Goal: Task Accomplishment & Management: Use online tool/utility

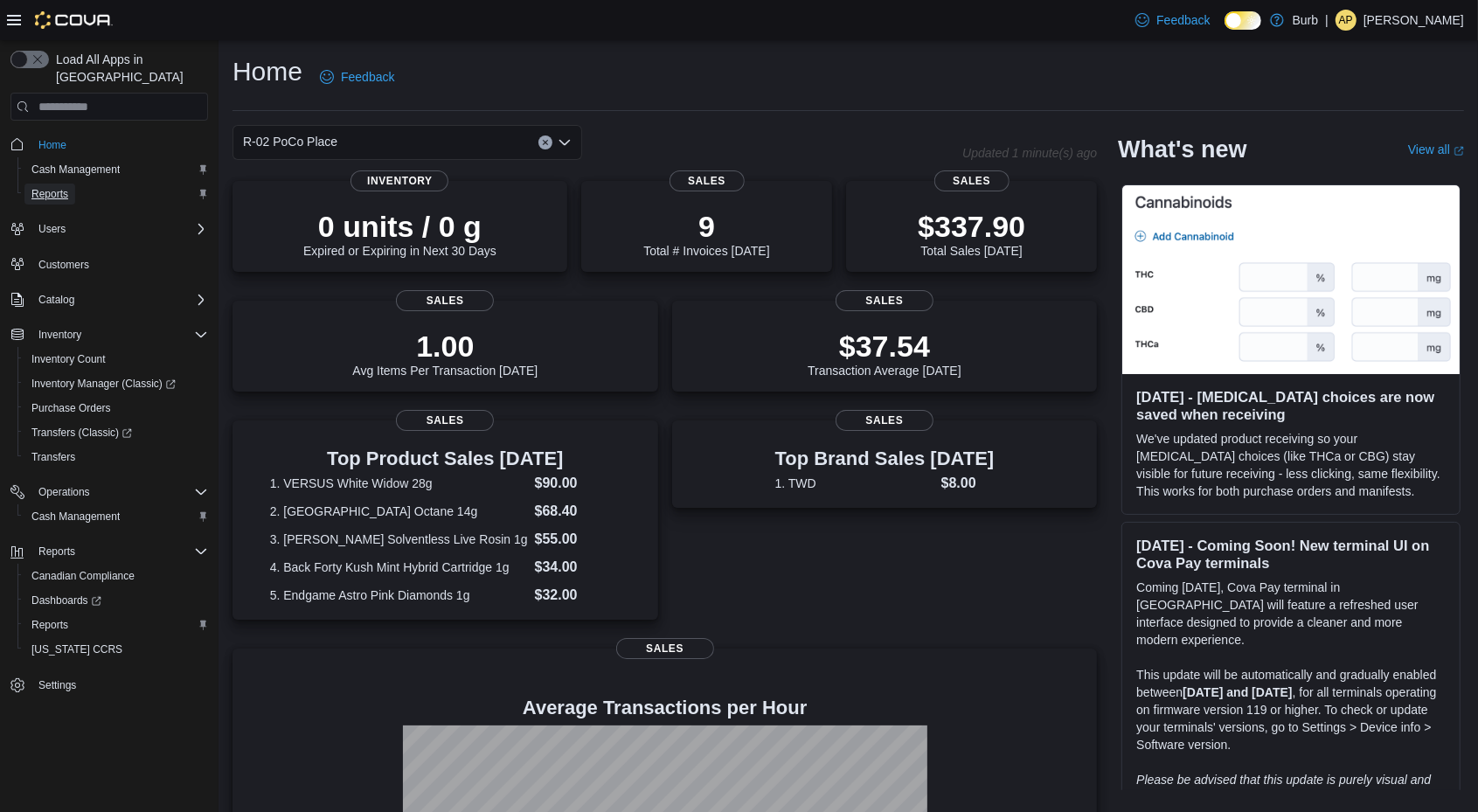
click at [54, 187] on span "Reports" at bounding box center [49, 194] width 36 height 14
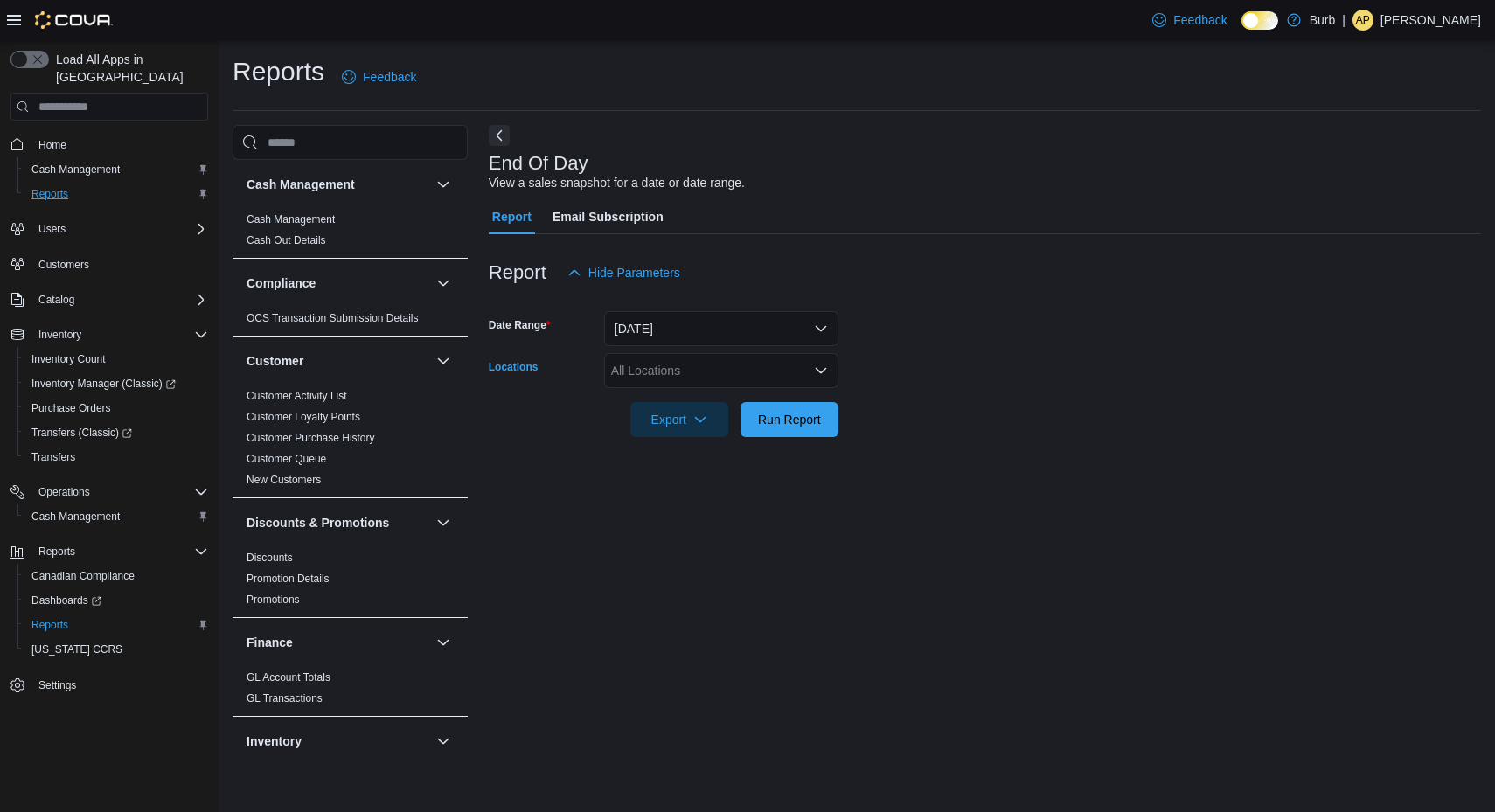
click at [758, 365] on div "All Locations" at bounding box center [721, 371] width 234 height 35
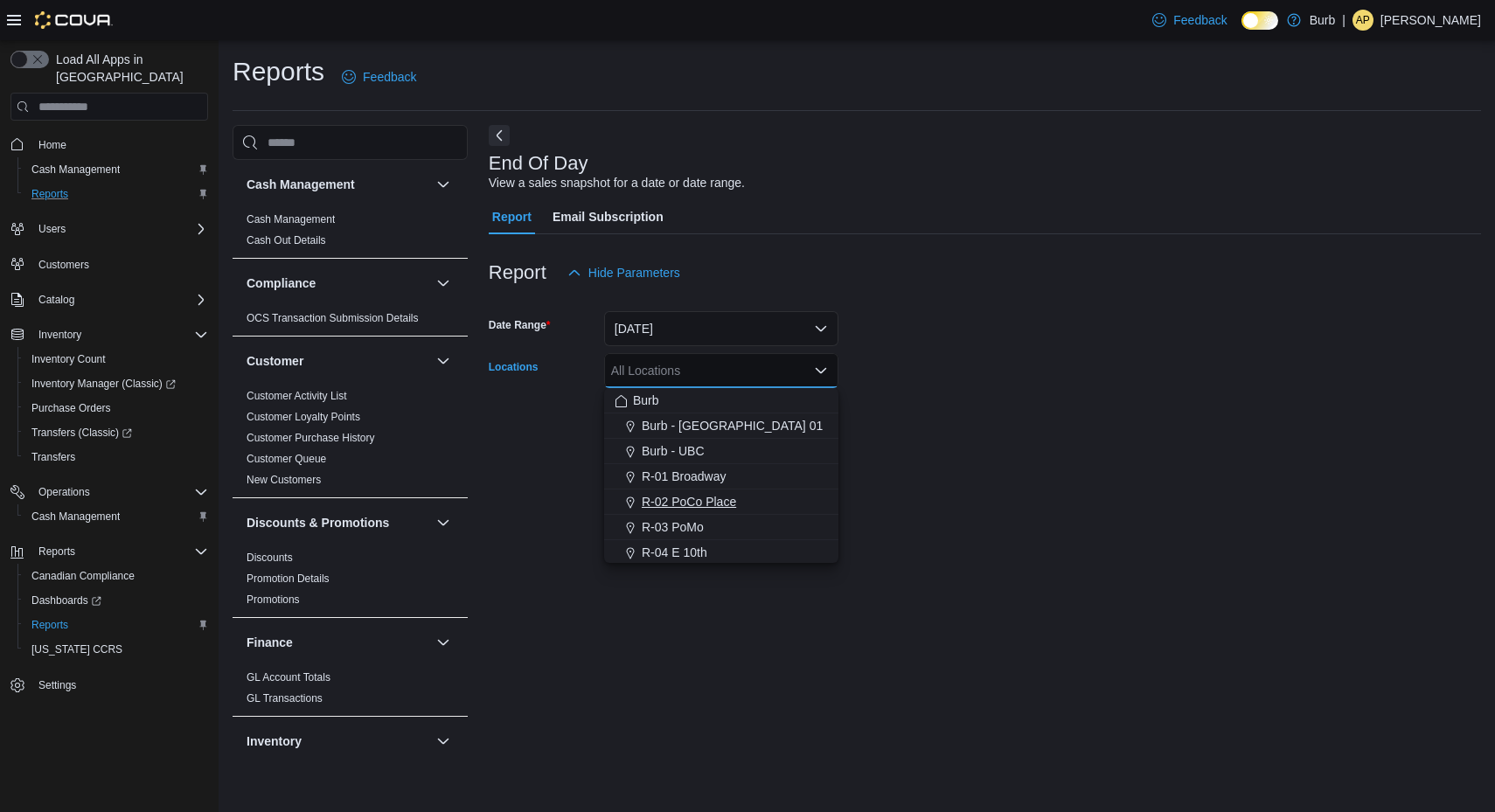
click at [715, 494] on span "R-02 PoCo Place" at bounding box center [689, 502] width 95 height 18
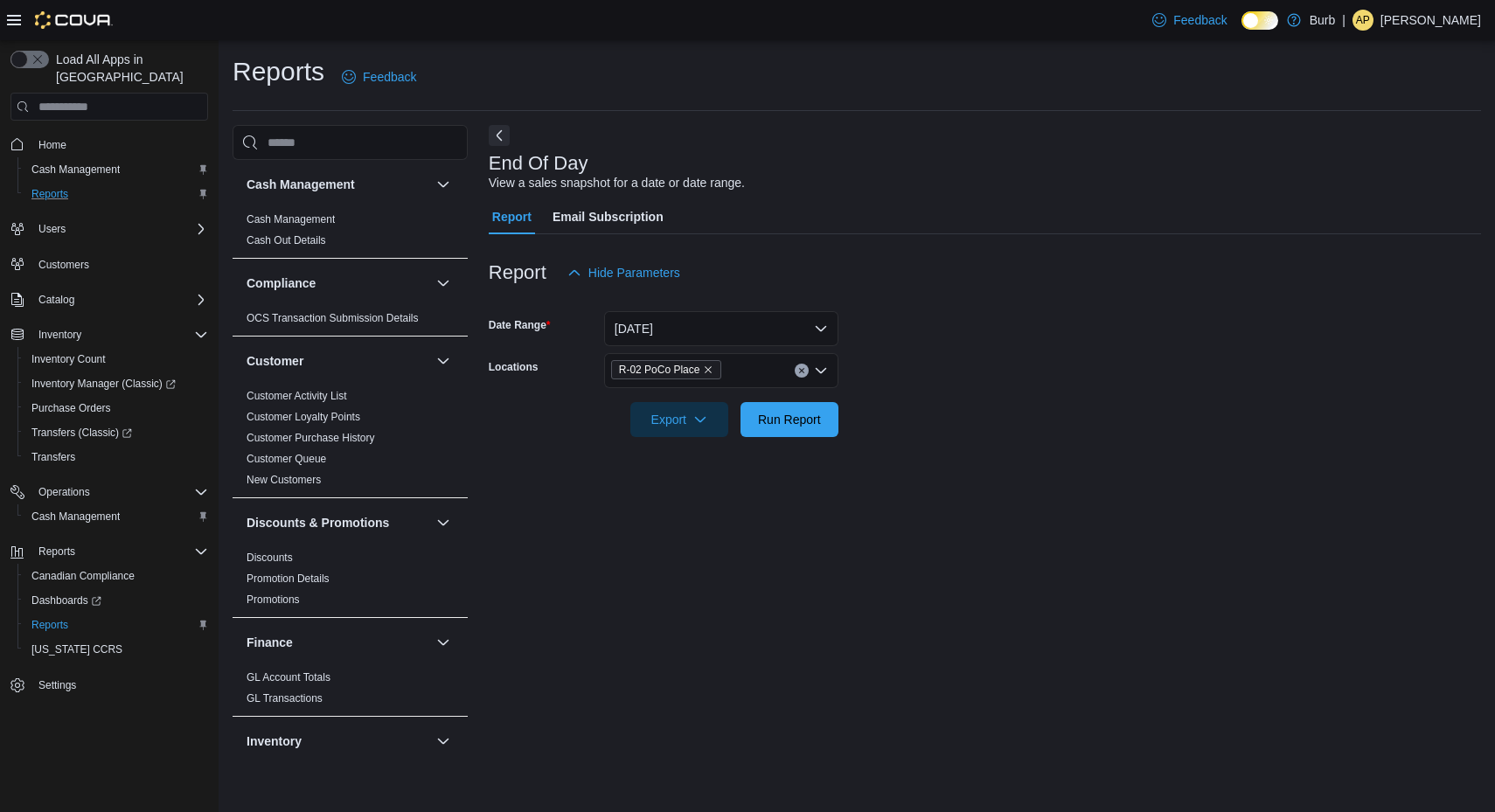
click at [979, 326] on form "Date Range [DATE] Locations R-02 PoCo Place Export Run Report" at bounding box center [984, 363] width 992 height 147
click at [824, 414] on span "Run Report" at bounding box center [789, 418] width 77 height 35
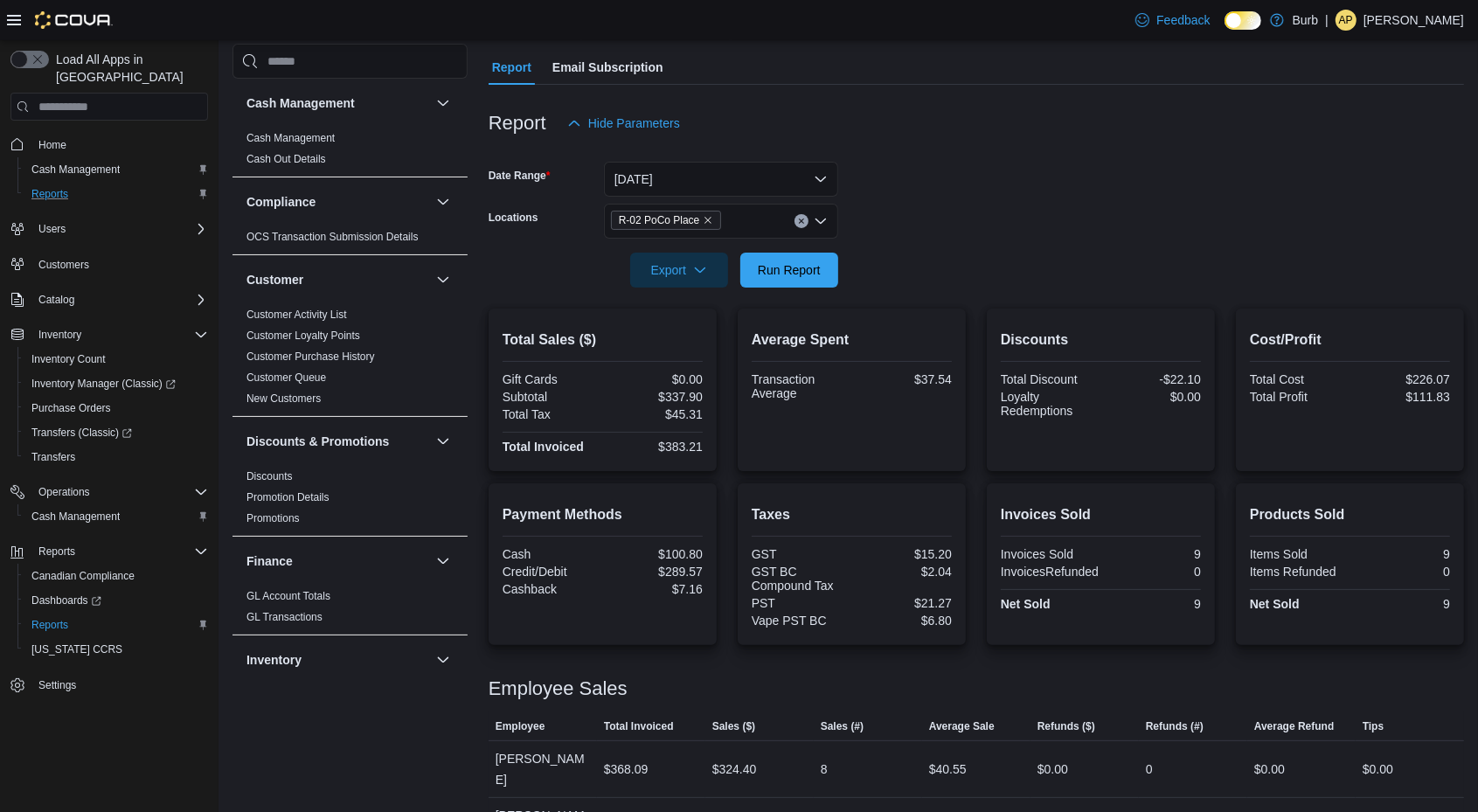
scroll to position [163, 0]
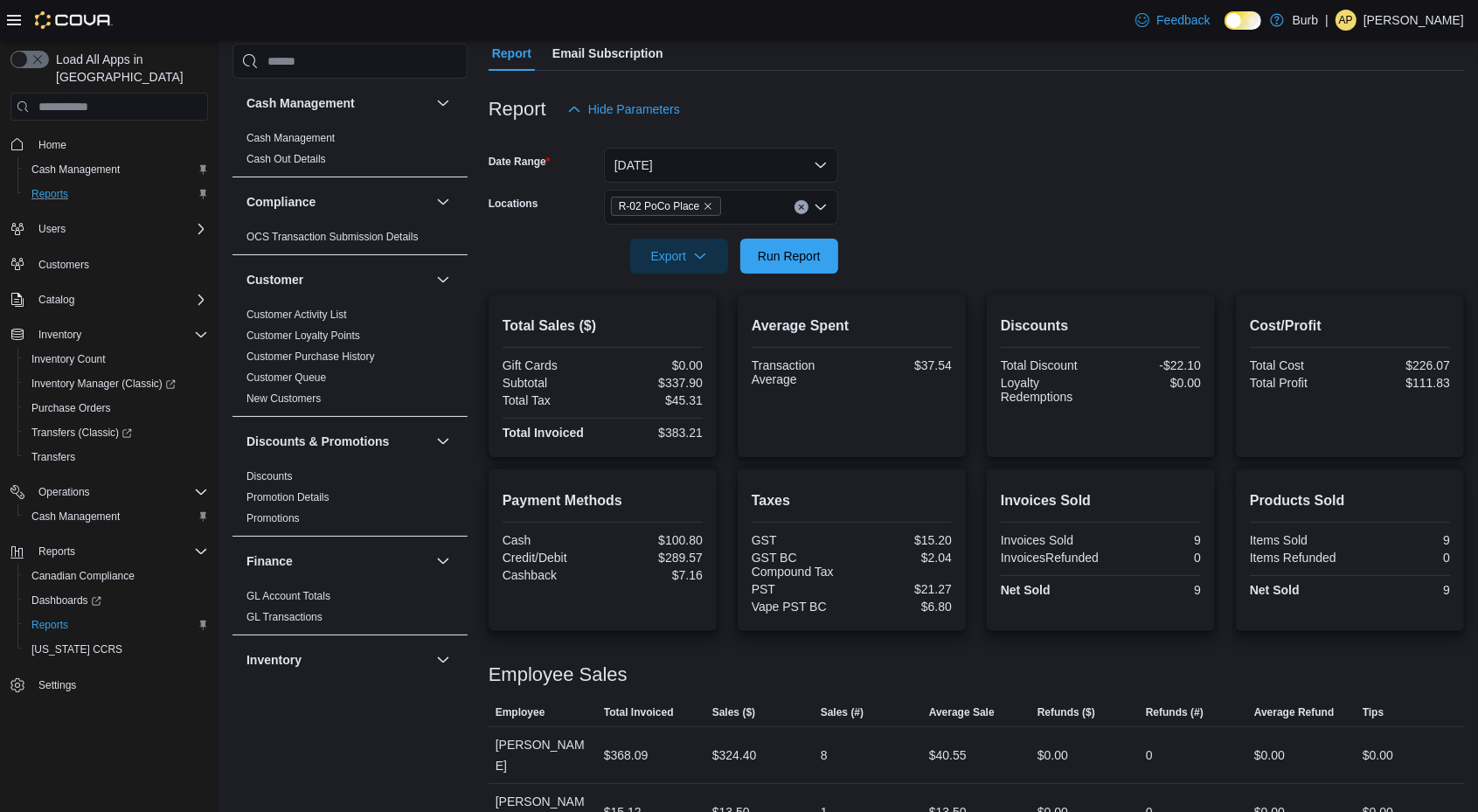
click at [803, 206] on icon "Clear input" at bounding box center [801, 207] width 7 height 7
click at [962, 231] on div at bounding box center [976, 231] width 976 height 14
click at [798, 245] on span "Run Report" at bounding box center [789, 255] width 77 height 35
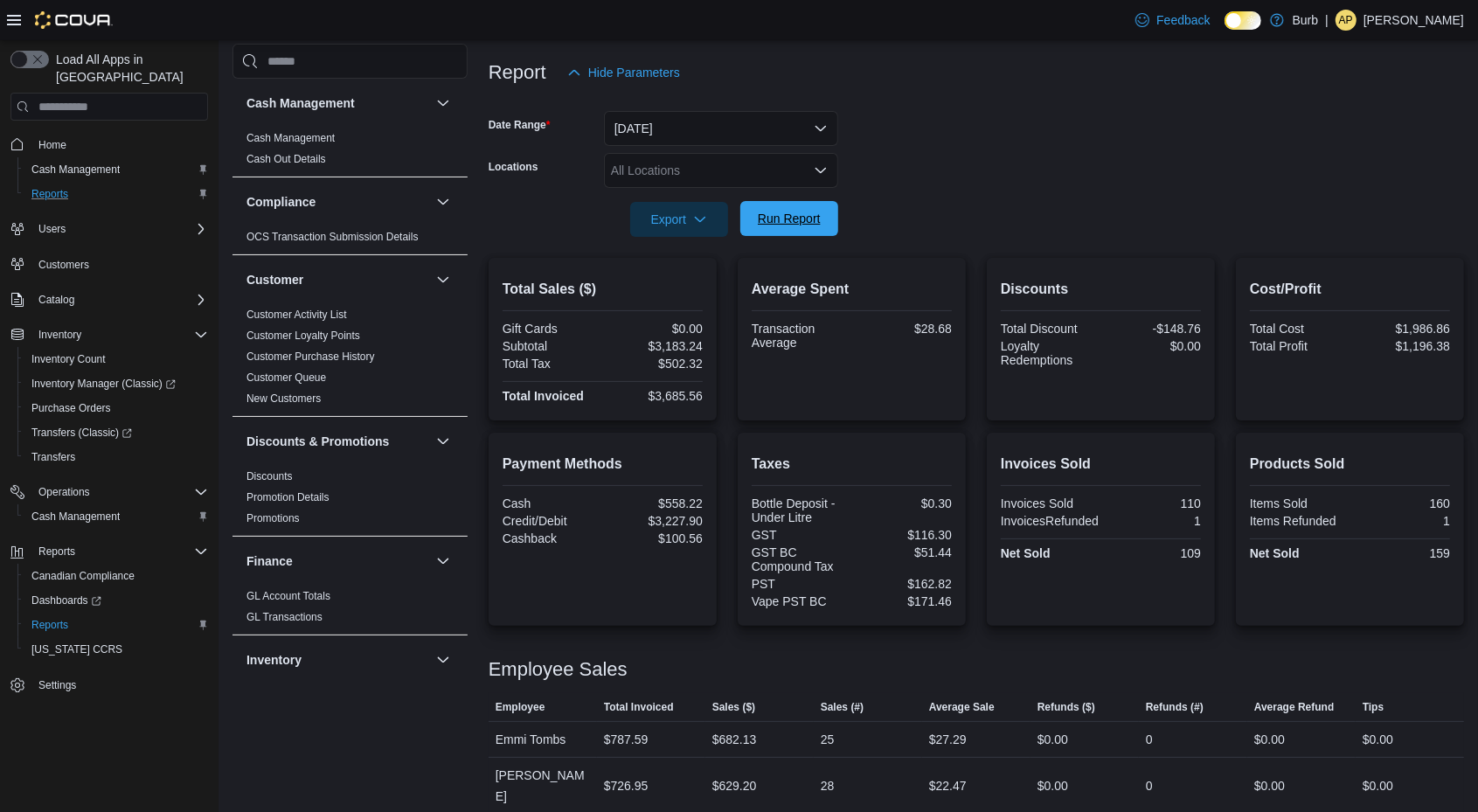
scroll to position [199, 0]
click at [815, 159] on div "All Locations" at bounding box center [721, 171] width 234 height 35
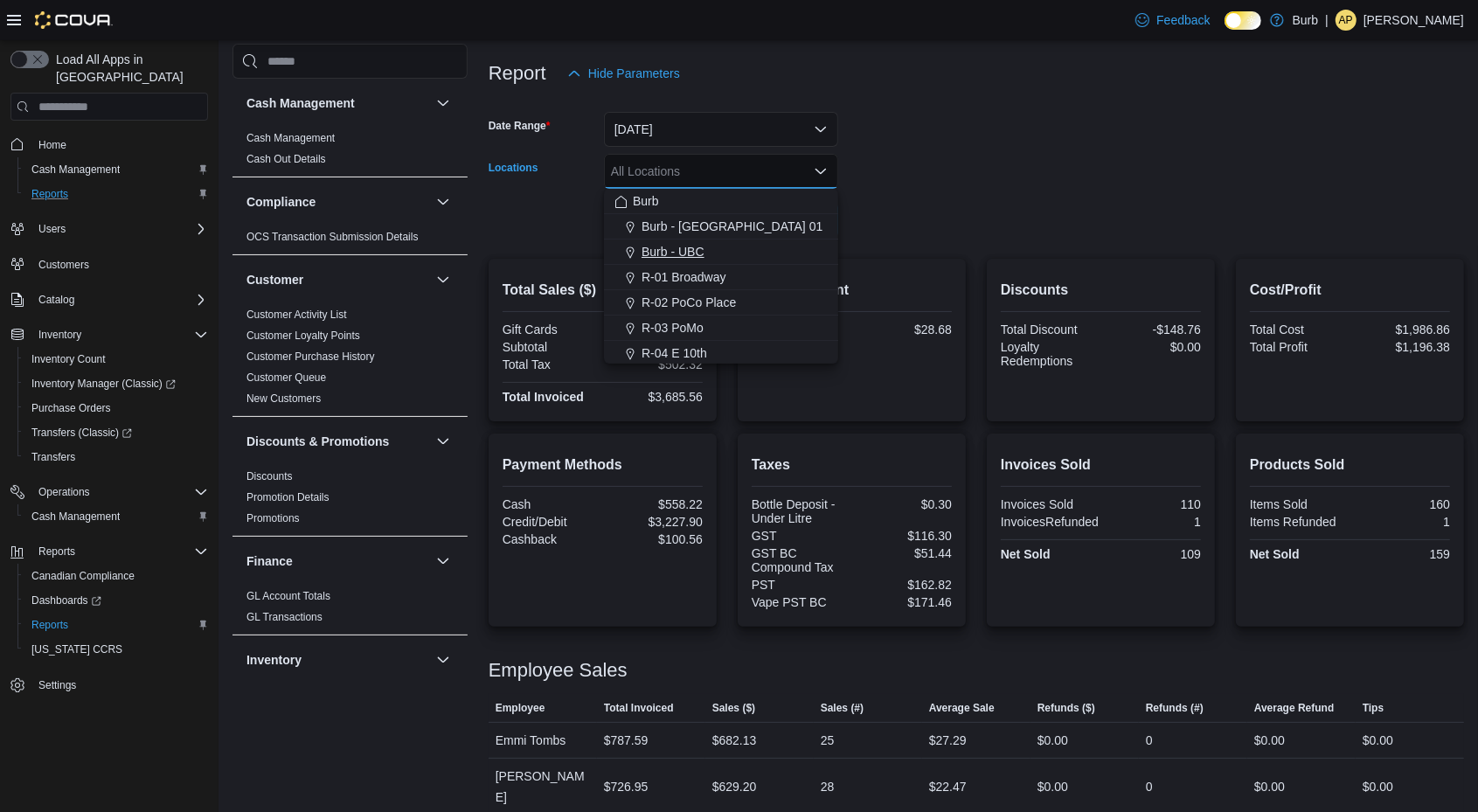
click at [691, 248] on span "Burb - UBC" at bounding box center [674, 252] width 63 height 18
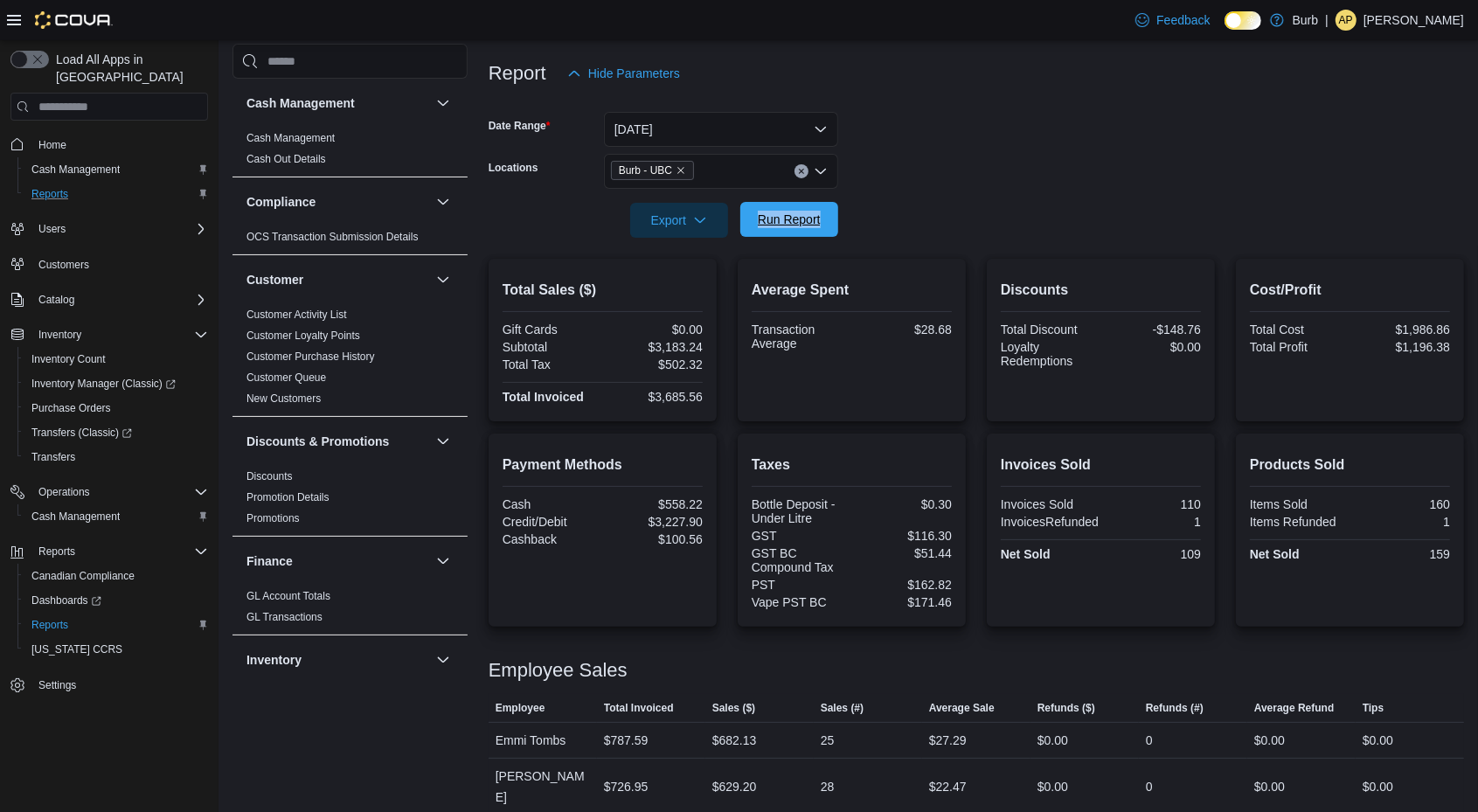
drag, startPoint x: 883, startPoint y: 223, endPoint x: 760, endPoint y: 215, distance: 123.3
click at [760, 215] on form "Date Range [DATE] Locations Burb - UBC Export Run Report" at bounding box center [976, 163] width 976 height 147
click at [760, 215] on span "Run Report" at bounding box center [790, 219] width 63 height 18
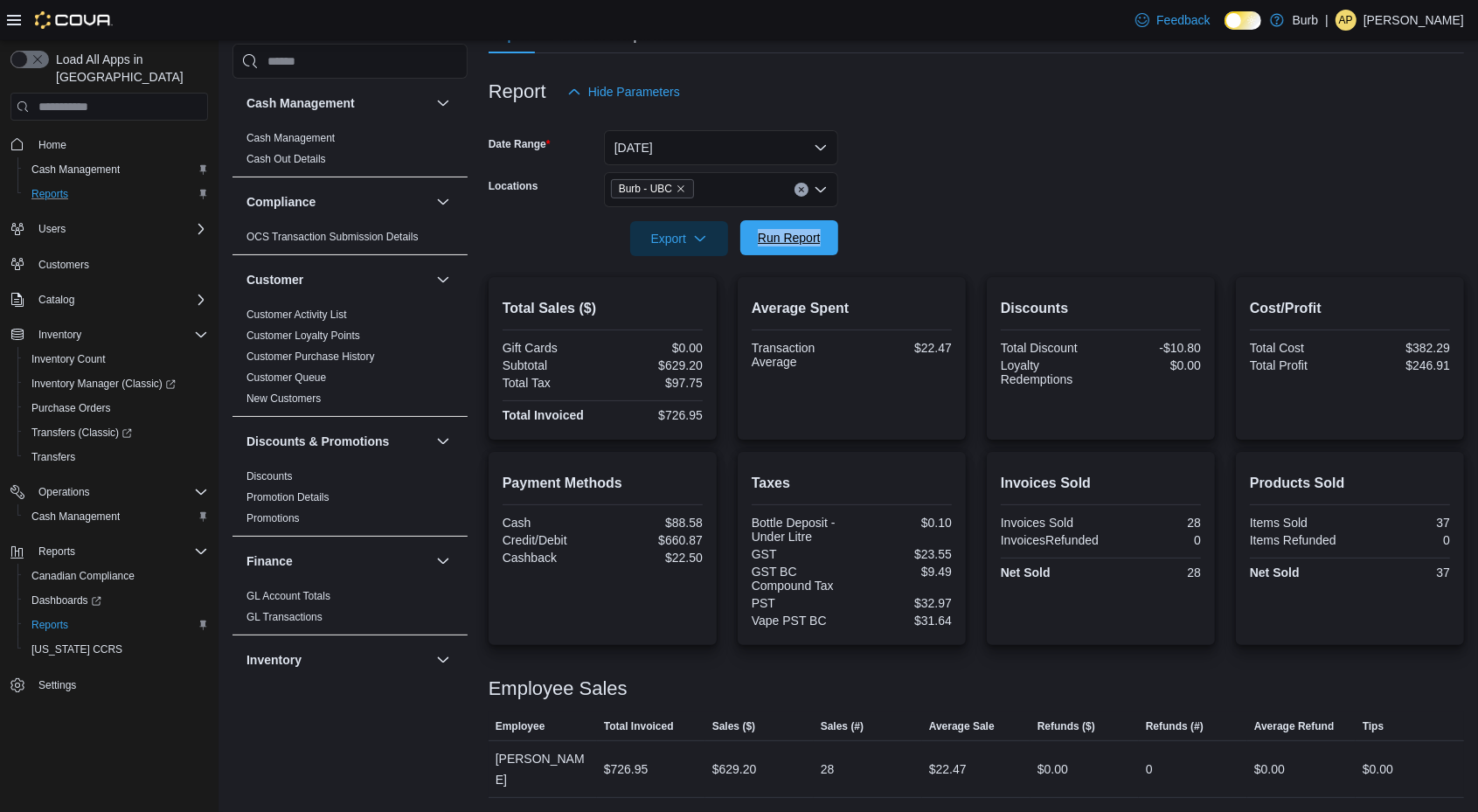
scroll to position [180, 0]
click at [804, 187] on icon "Clear input" at bounding box center [801, 190] width 7 height 7
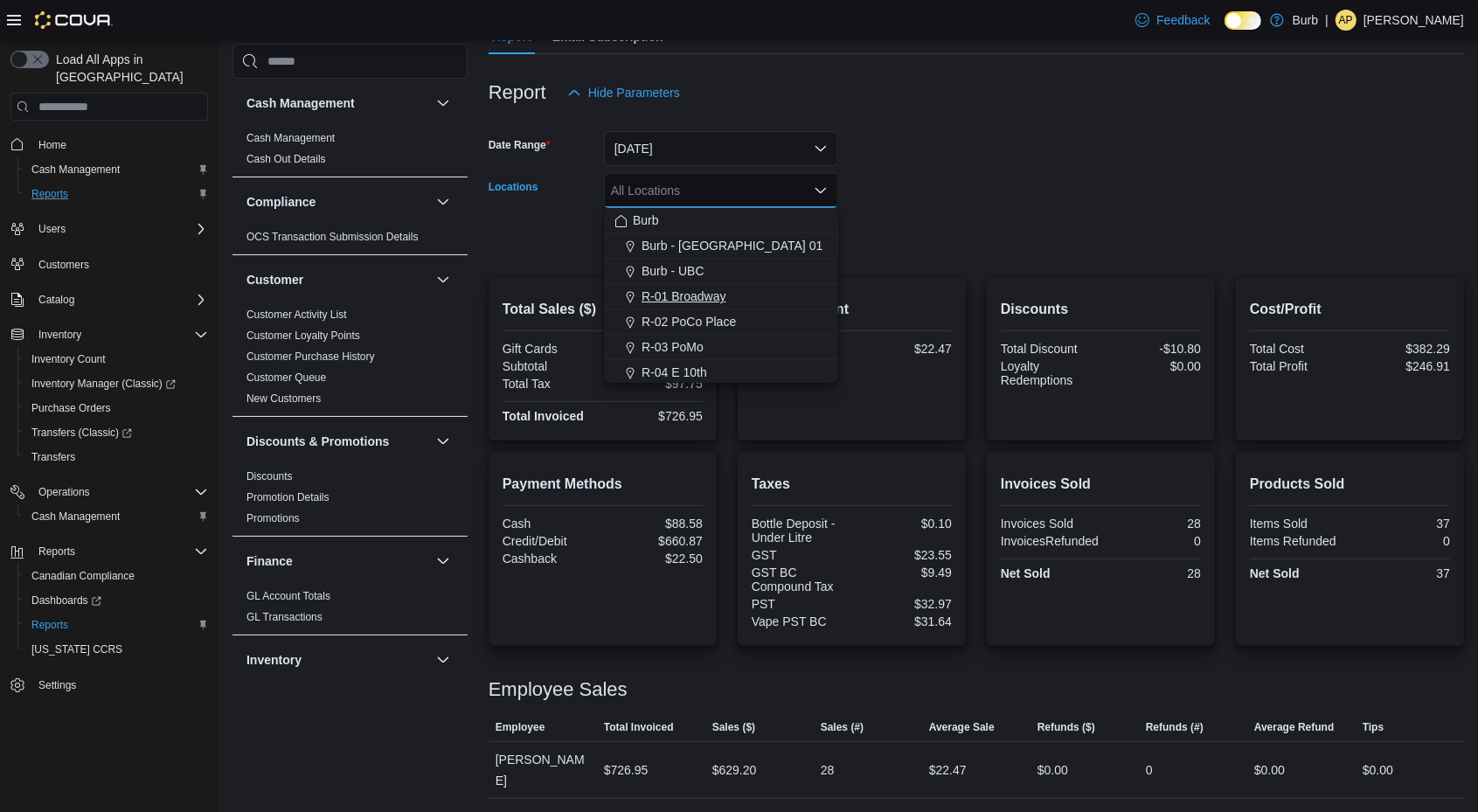
click at [729, 301] on div "R-01 Broadway" at bounding box center [721, 296] width 214 height 18
click at [984, 214] on div at bounding box center [976, 215] width 976 height 14
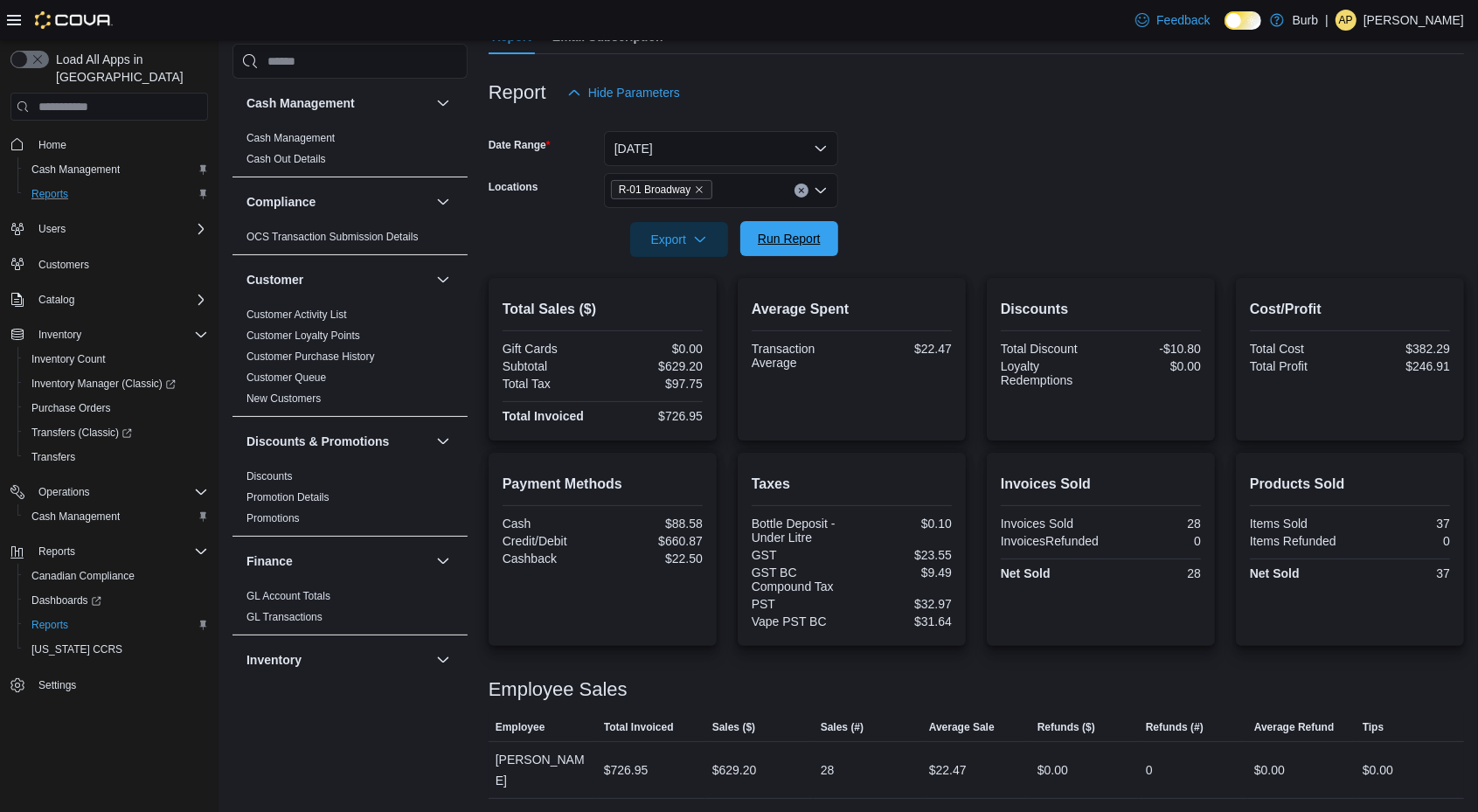
click at [807, 233] on span "Run Report" at bounding box center [790, 238] width 63 height 18
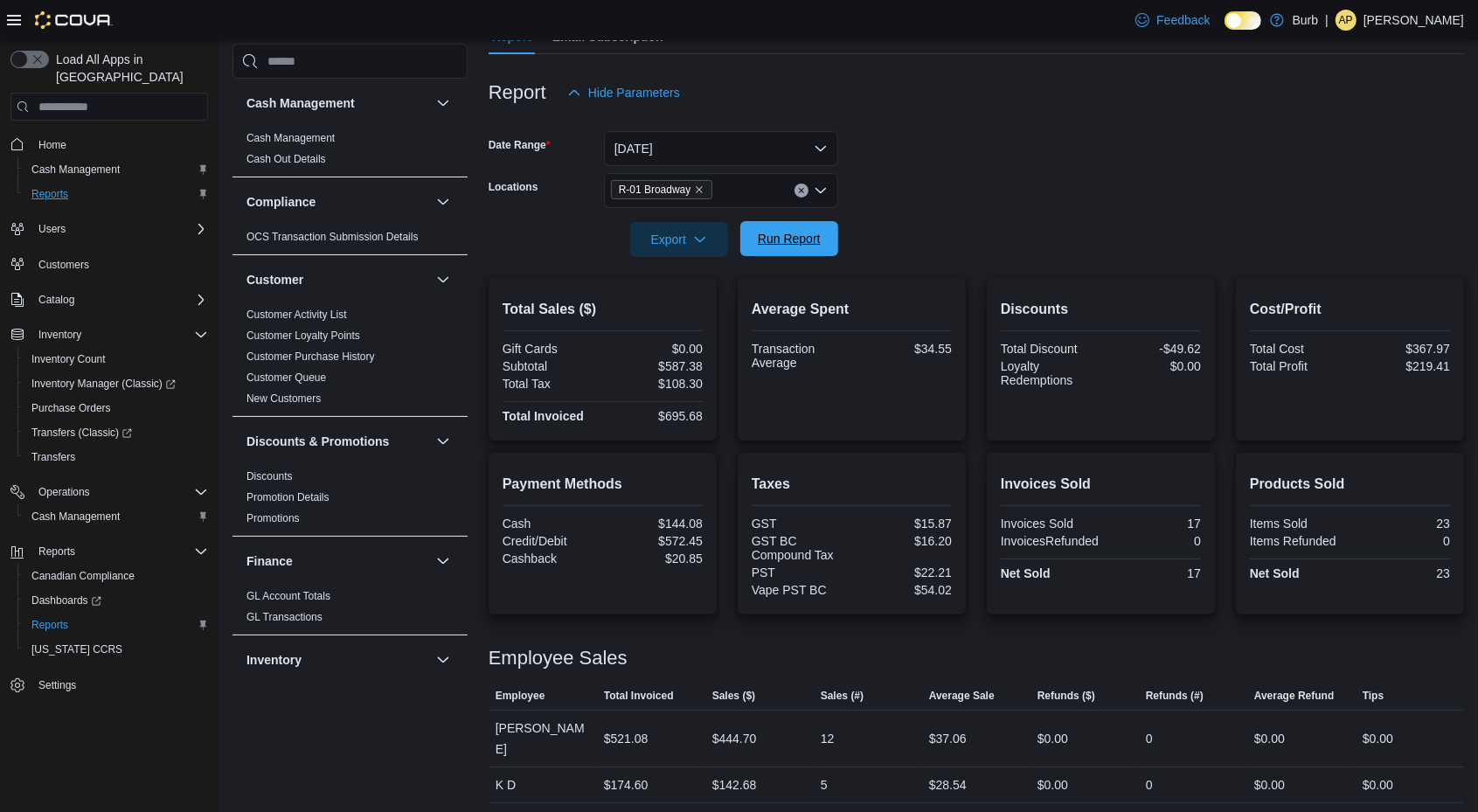
scroll to position [163, 0]
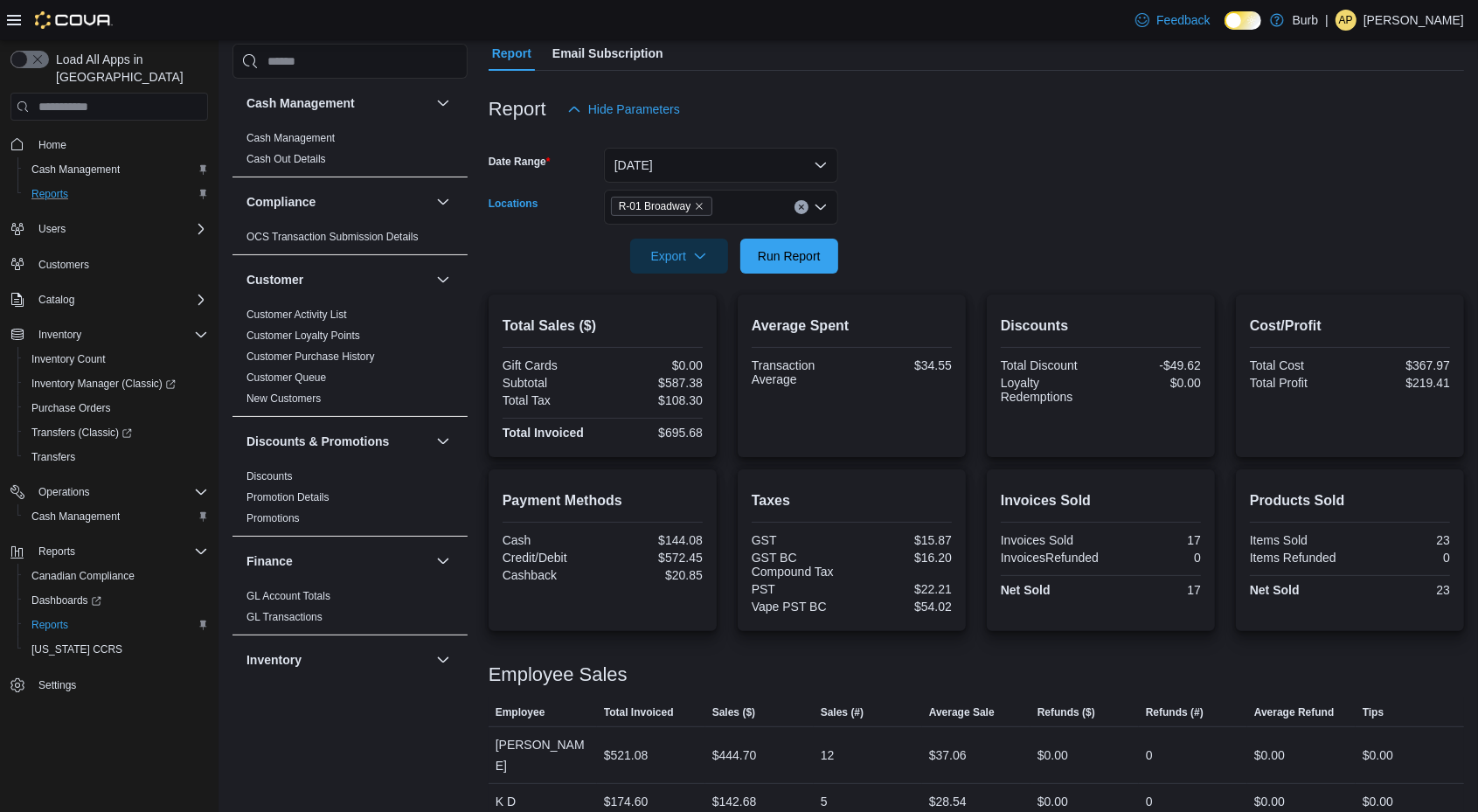
click at [803, 206] on icon "Clear input" at bounding box center [801, 208] width 4 height 4
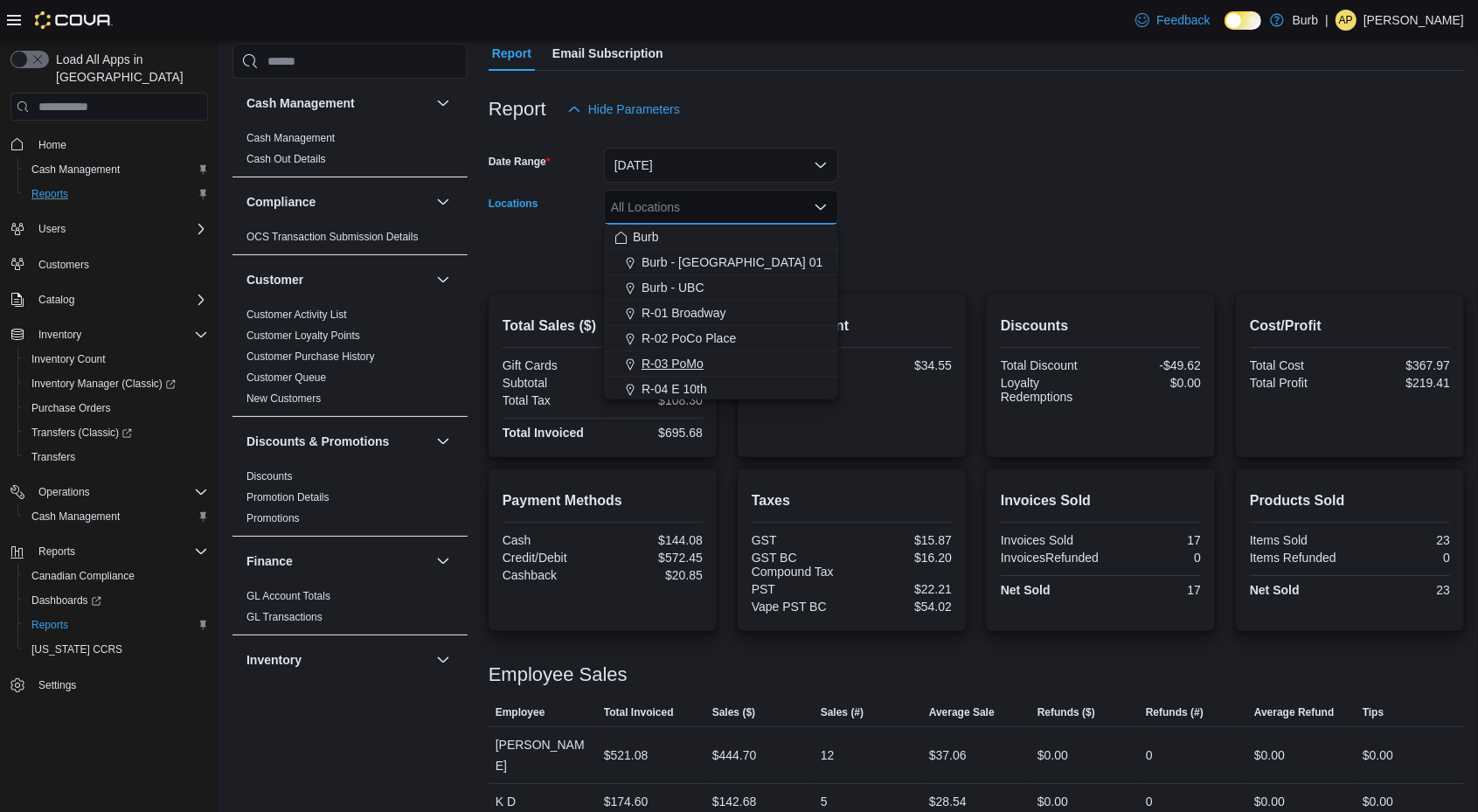
click at [701, 364] on span "R-03 PoMo" at bounding box center [673, 363] width 62 height 18
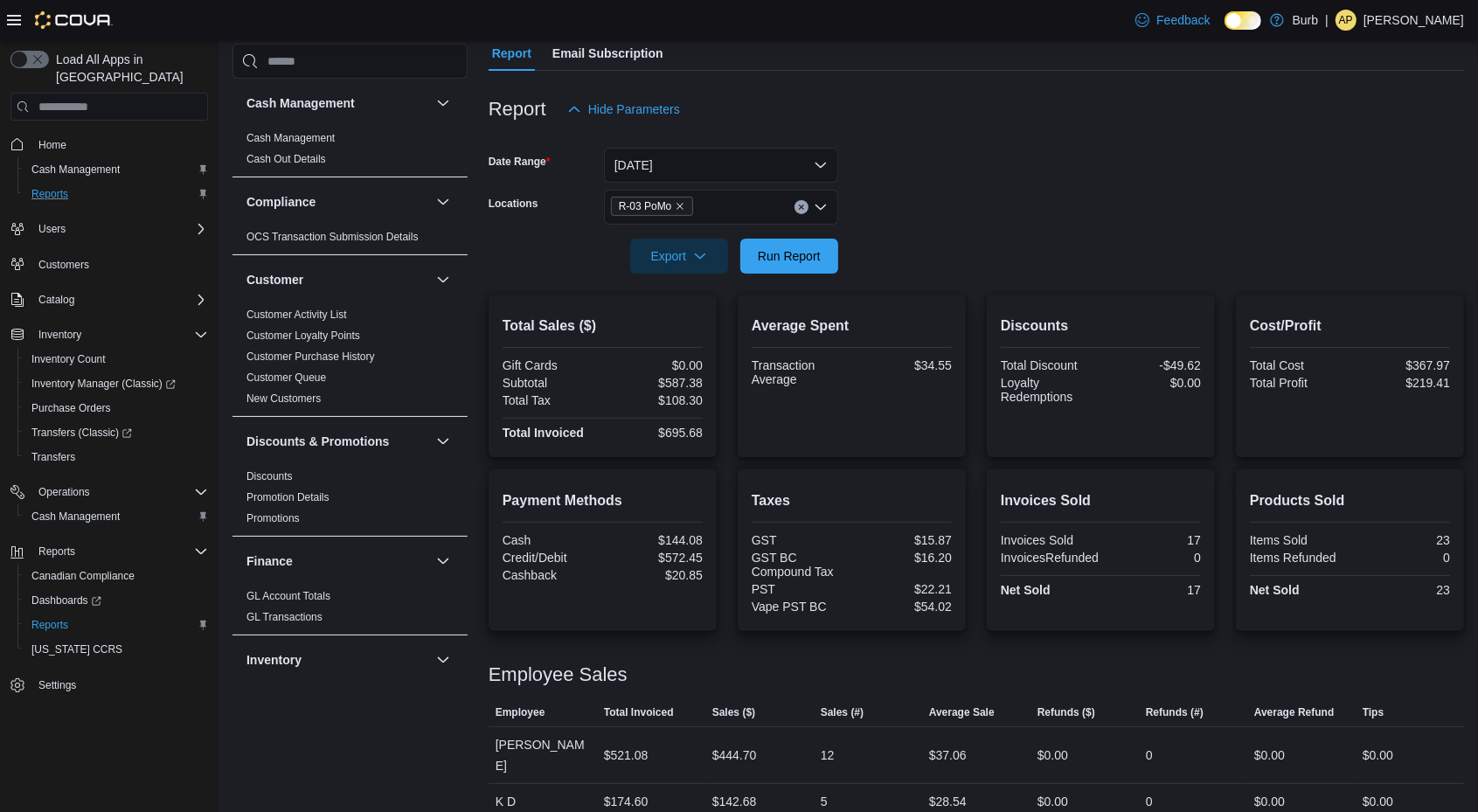
click at [965, 226] on div at bounding box center [976, 231] width 976 height 14
click at [797, 252] on span "Run Report" at bounding box center [790, 255] width 63 height 18
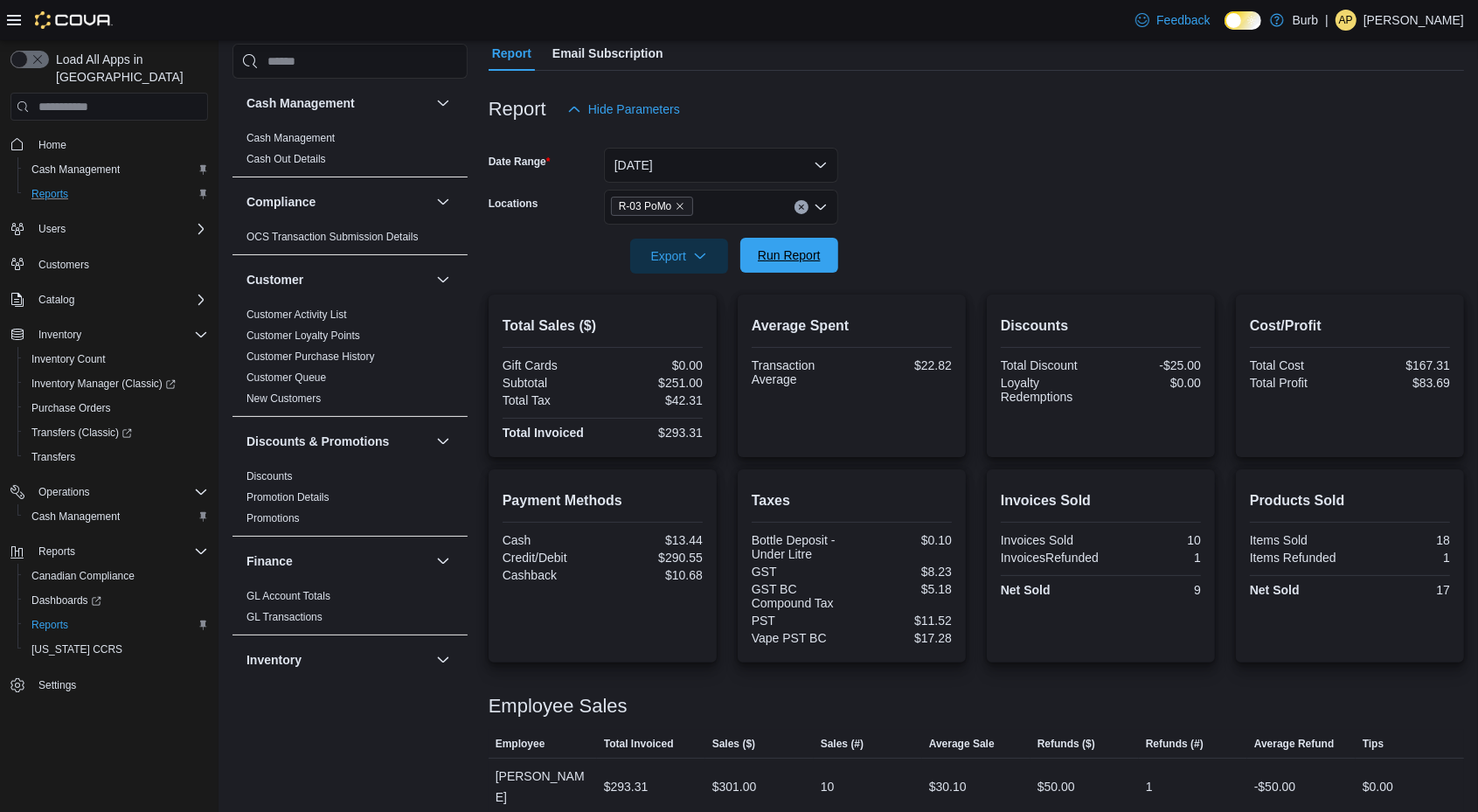
scroll to position [159, 0]
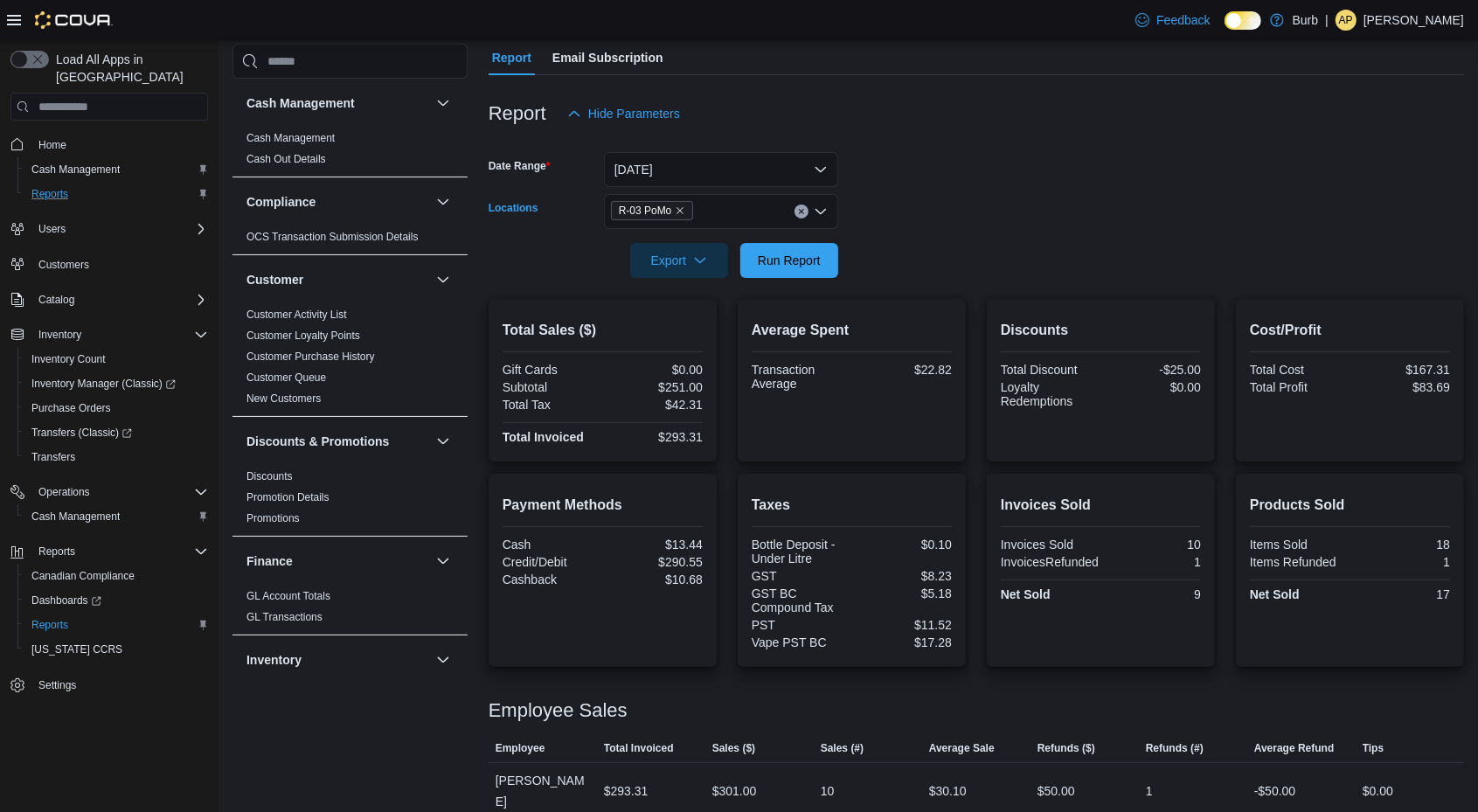
click at [802, 211] on icon "Clear input" at bounding box center [801, 212] width 4 height 4
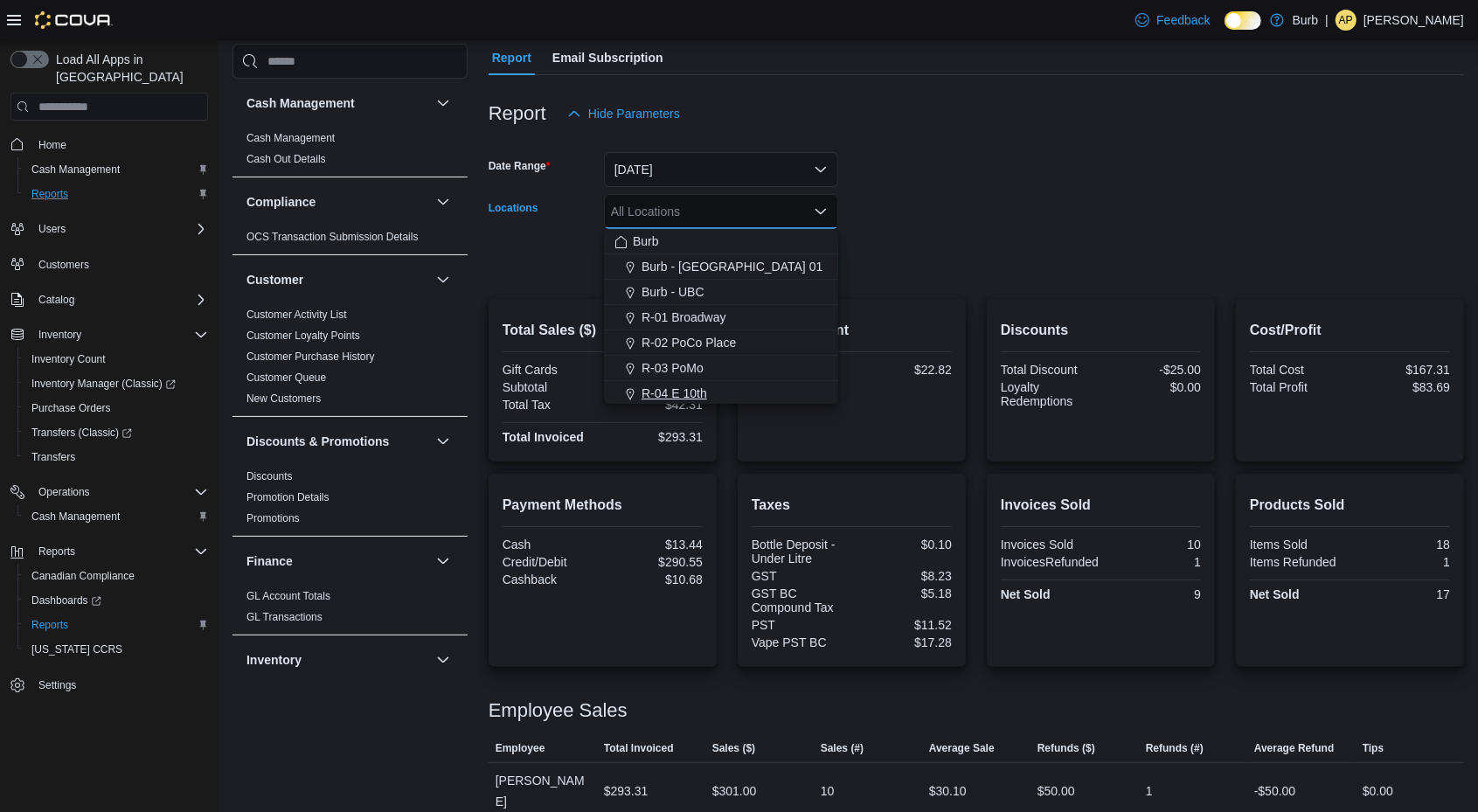
click at [702, 392] on span "R-04 E 10th" at bounding box center [675, 394] width 66 height 18
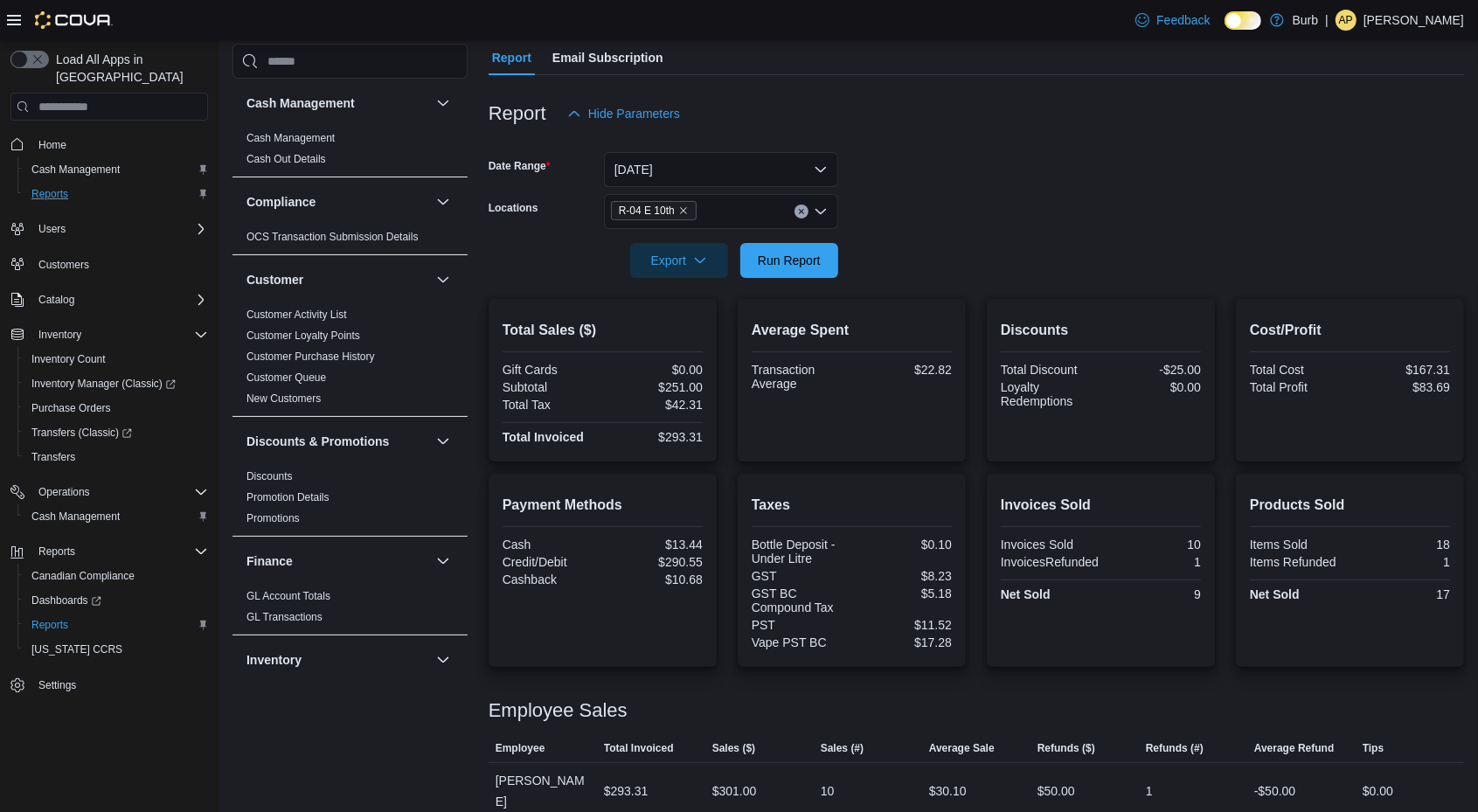
click at [860, 272] on form "Date Range [DATE] Locations R-04 E 10th Export Run Report" at bounding box center [976, 204] width 976 height 147
click at [814, 256] on span "Run Report" at bounding box center [790, 260] width 63 height 18
click at [805, 210] on button "Clear input" at bounding box center [802, 212] width 14 height 14
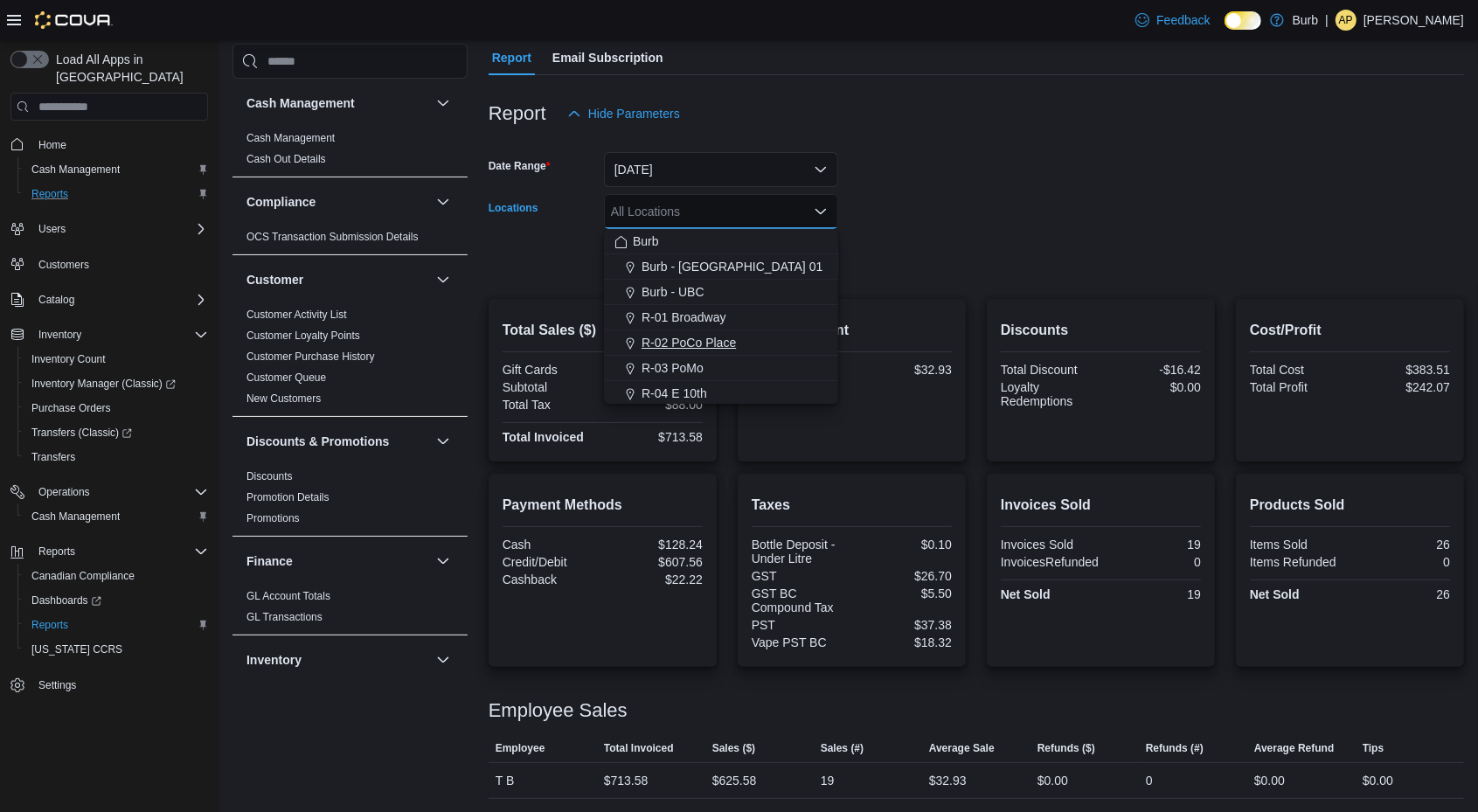
click at [711, 335] on span "R-02 PoCo Place" at bounding box center [689, 343] width 95 height 18
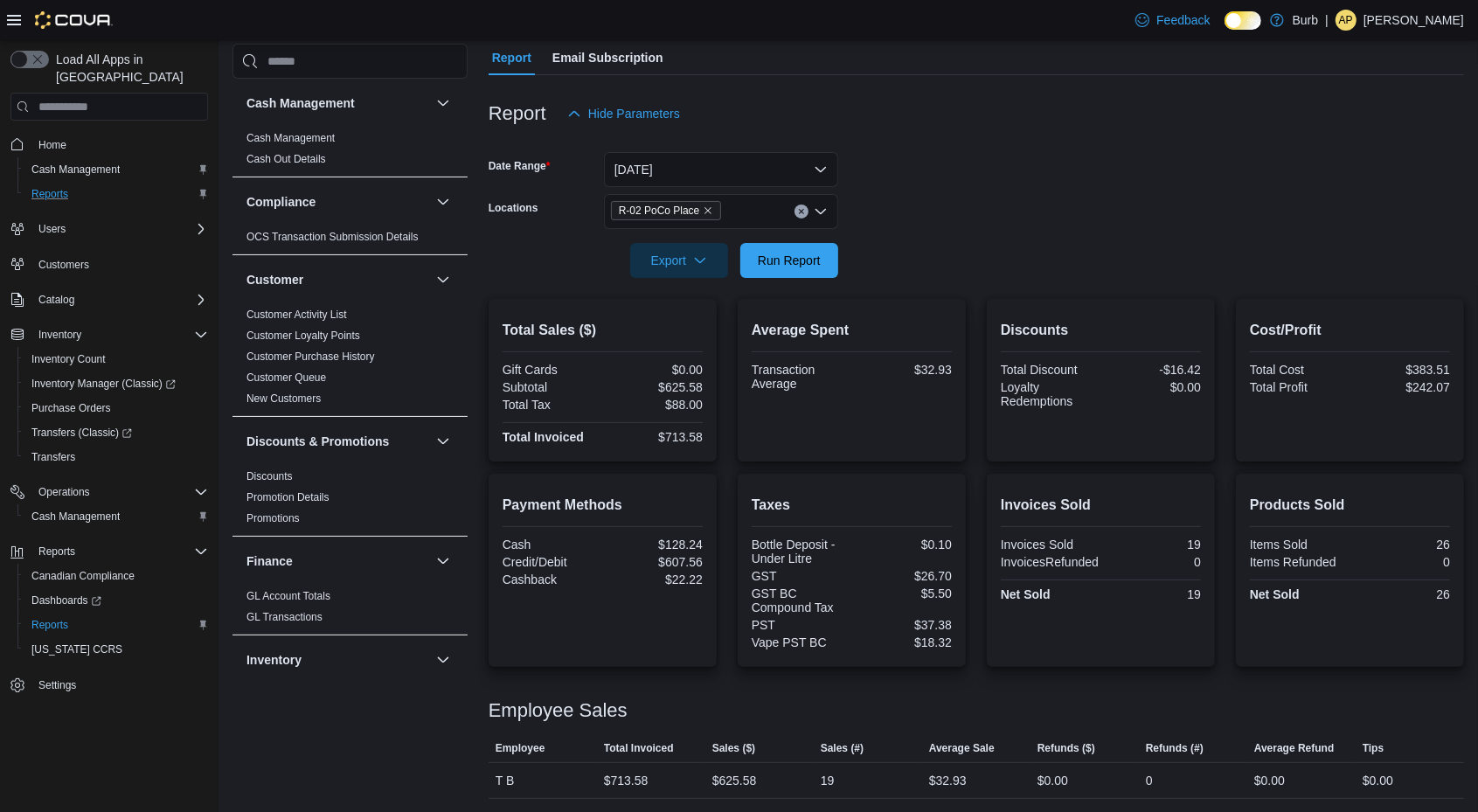
click at [912, 211] on form "Date Range [DATE] Locations R-02 PoCo Place Export Run Report" at bounding box center [976, 204] width 976 height 147
click at [808, 245] on span "Run Report" at bounding box center [789, 260] width 77 height 35
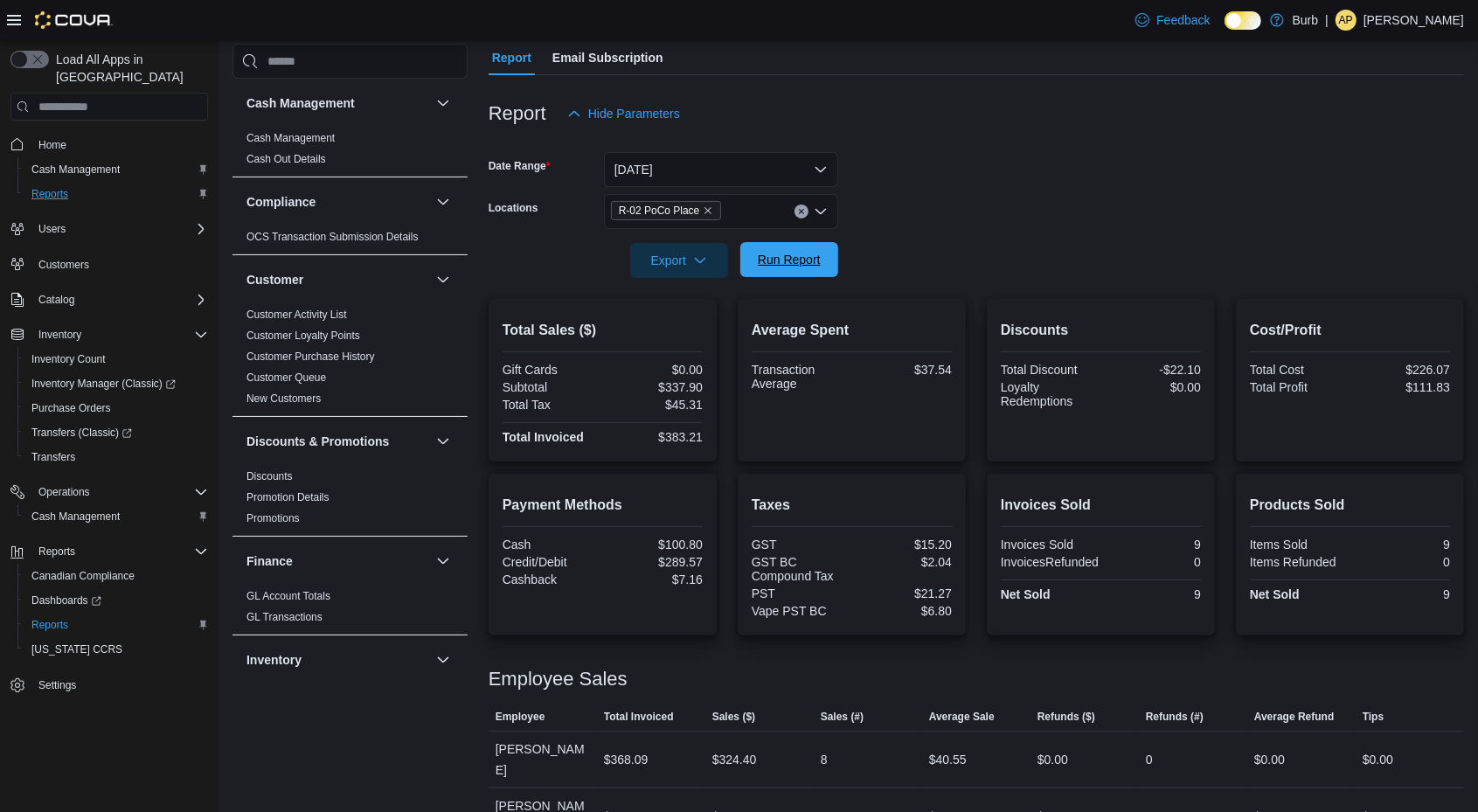
click at [811, 246] on span "Run Report" at bounding box center [789, 260] width 77 height 35
click at [791, 263] on span "Run Report" at bounding box center [790, 260] width 63 height 18
